Goal: Task Accomplishment & Management: Manage account settings

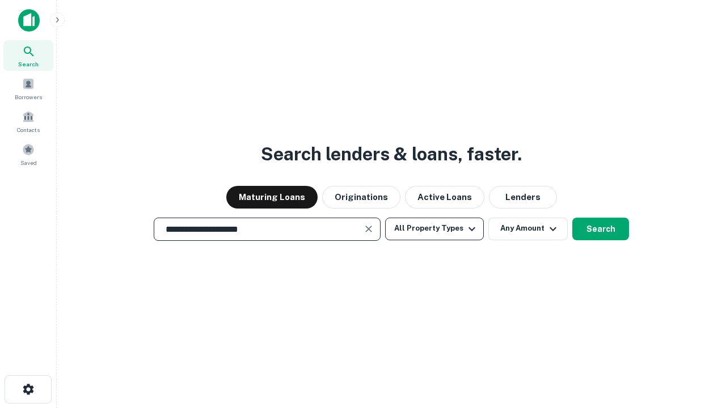
type input "**********"
click at [435, 229] on button "All Property Types" at bounding box center [434, 229] width 99 height 23
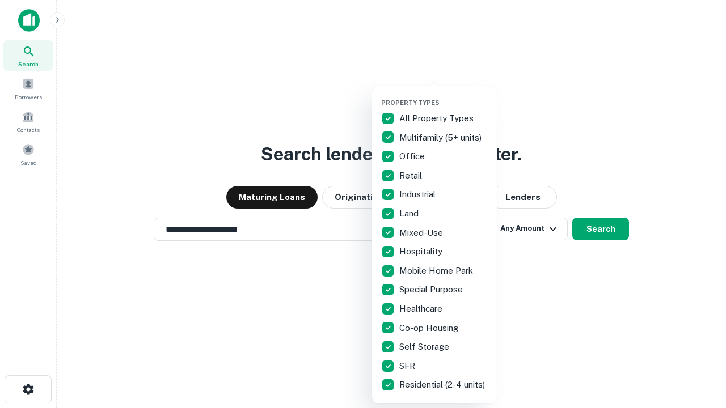
click at [444, 95] on button "button" at bounding box center [443, 95] width 125 height 1
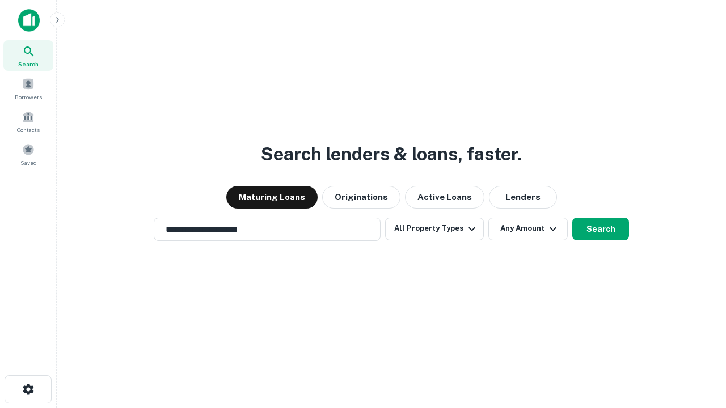
scroll to position [18, 0]
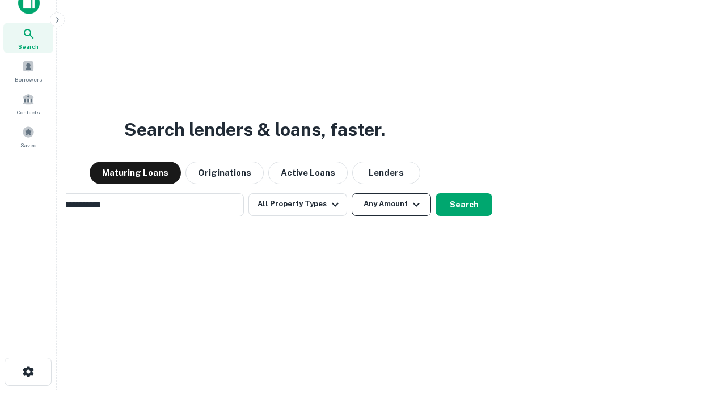
click at [352, 193] on button "Any Amount" at bounding box center [391, 204] width 79 height 23
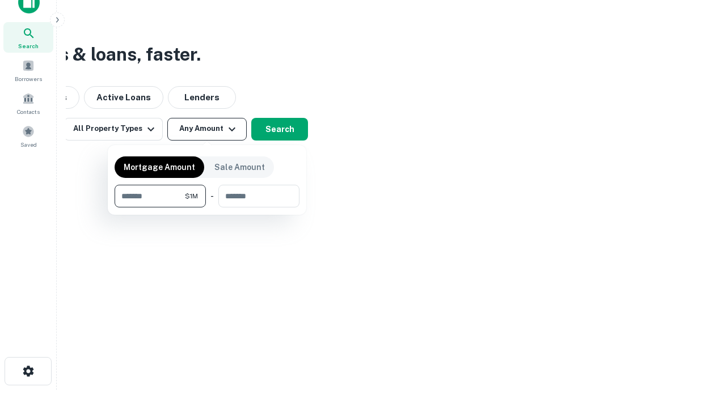
type input "*******"
click at [207, 208] on button "button" at bounding box center [207, 208] width 185 height 1
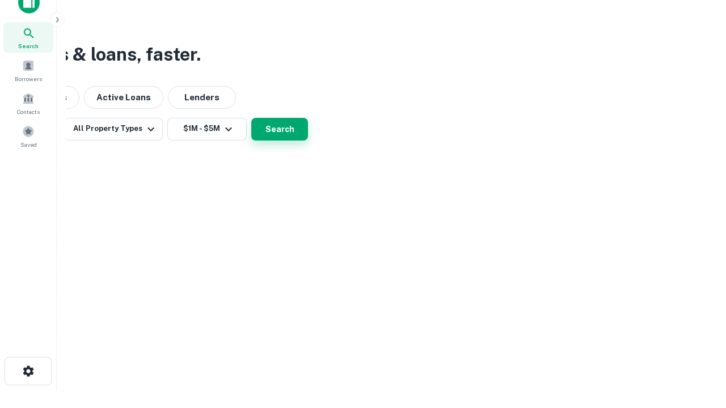
click at [308, 141] on button "Search" at bounding box center [279, 129] width 57 height 23
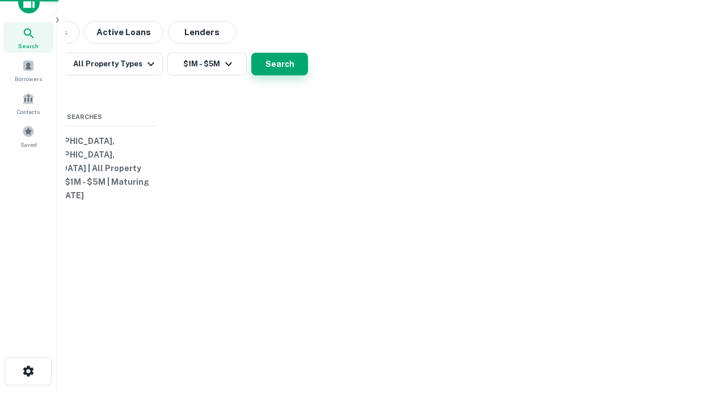
scroll to position [18, 0]
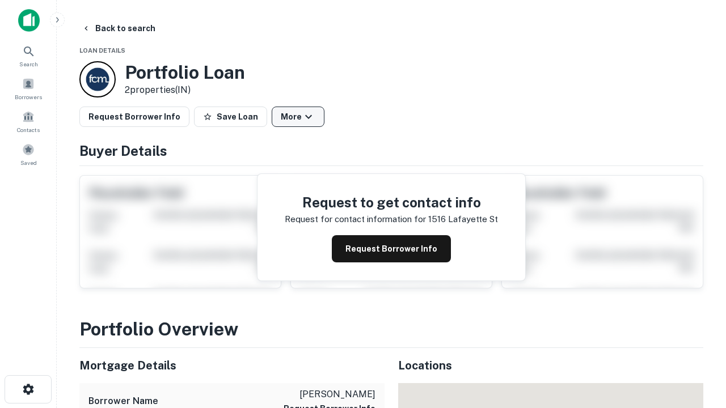
click at [298, 117] on button "More" at bounding box center [298, 117] width 53 height 20
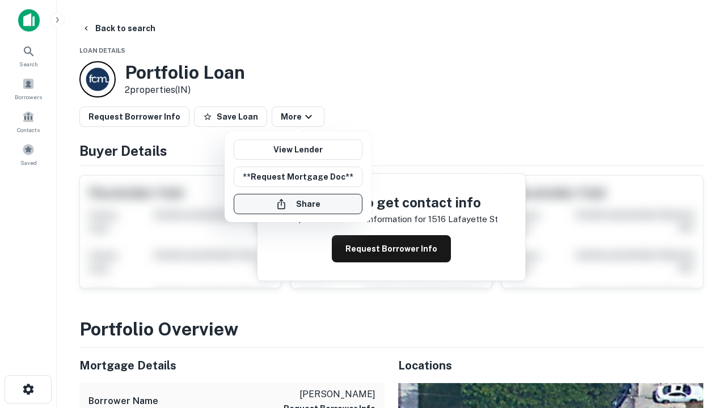
click at [298, 204] on button "Share" at bounding box center [298, 204] width 129 height 20
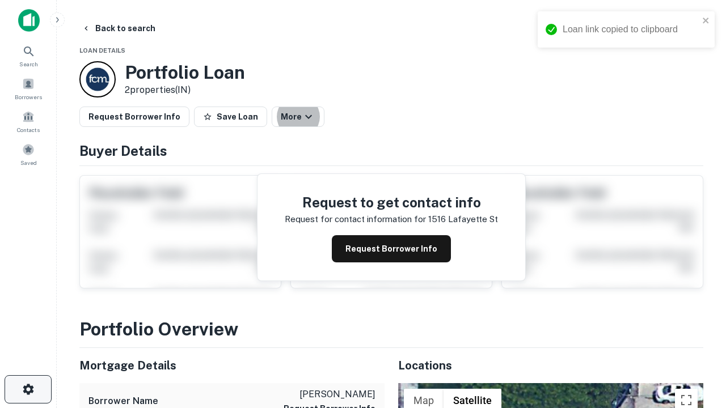
click at [28, 390] on icon "button" at bounding box center [29, 390] width 14 height 14
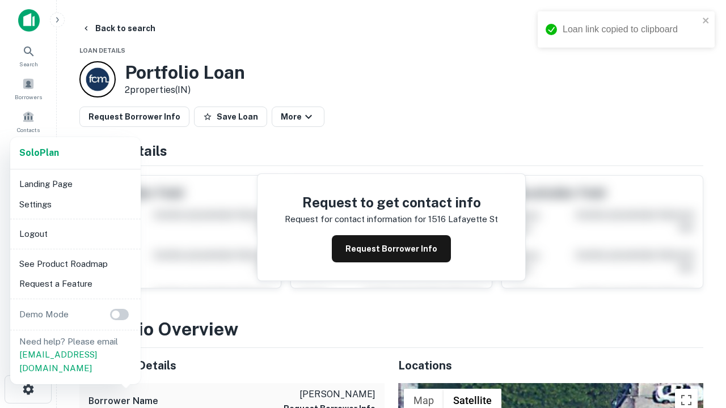
click at [75, 234] on li "Logout" at bounding box center [75, 234] width 121 height 20
